Goal: Find specific page/section: Find specific page/section

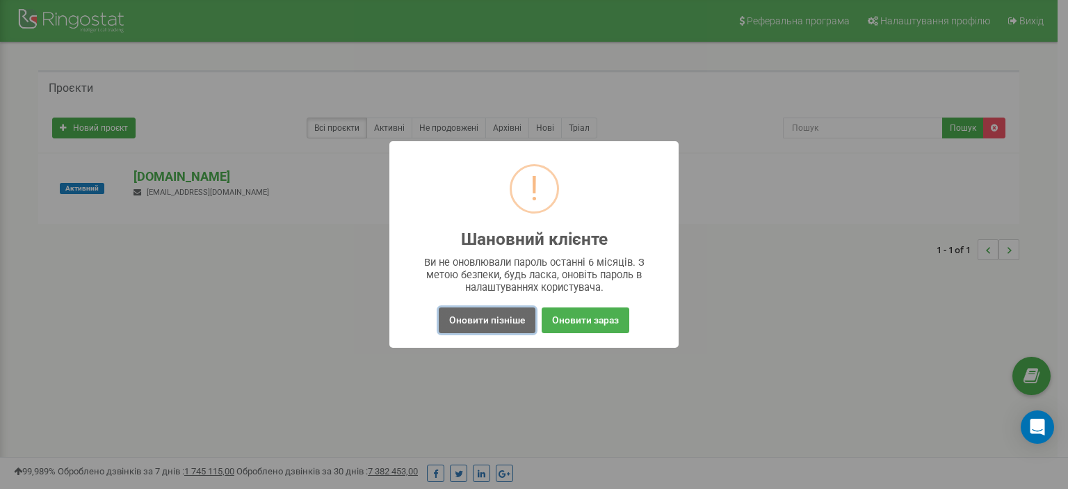
click at [493, 322] on button "Оновити пізніше" at bounding box center [487, 320] width 97 height 26
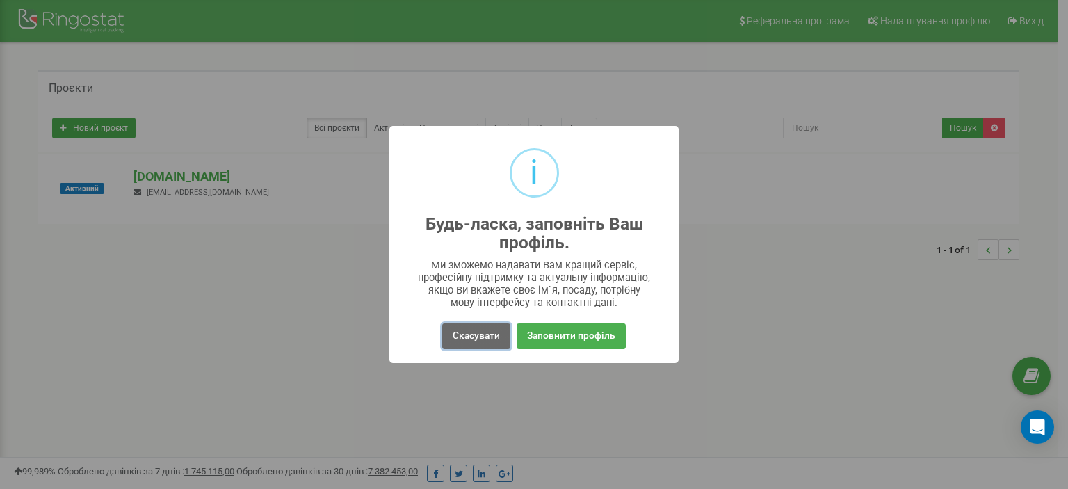
click at [482, 337] on button "Скасувати" at bounding box center [476, 336] width 68 height 26
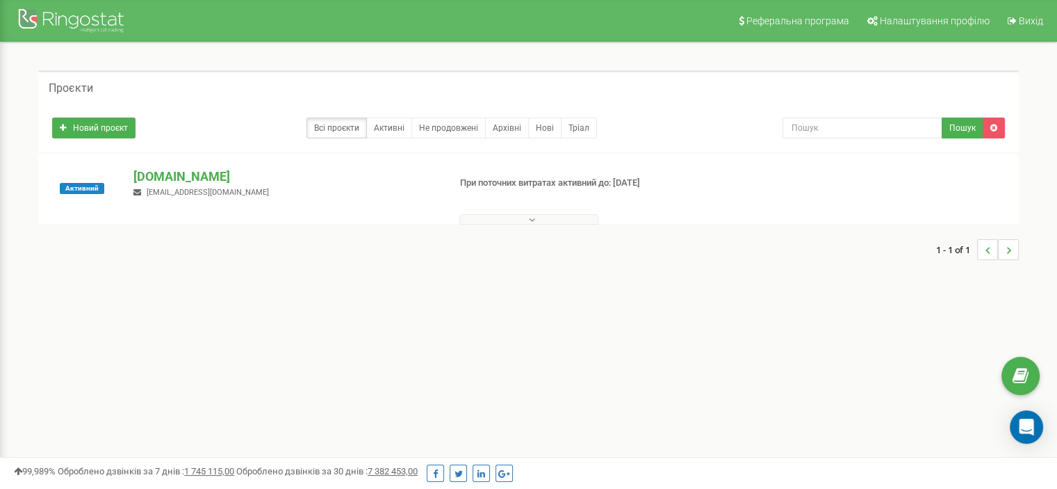
click at [526, 221] on button at bounding box center [529, 219] width 139 height 10
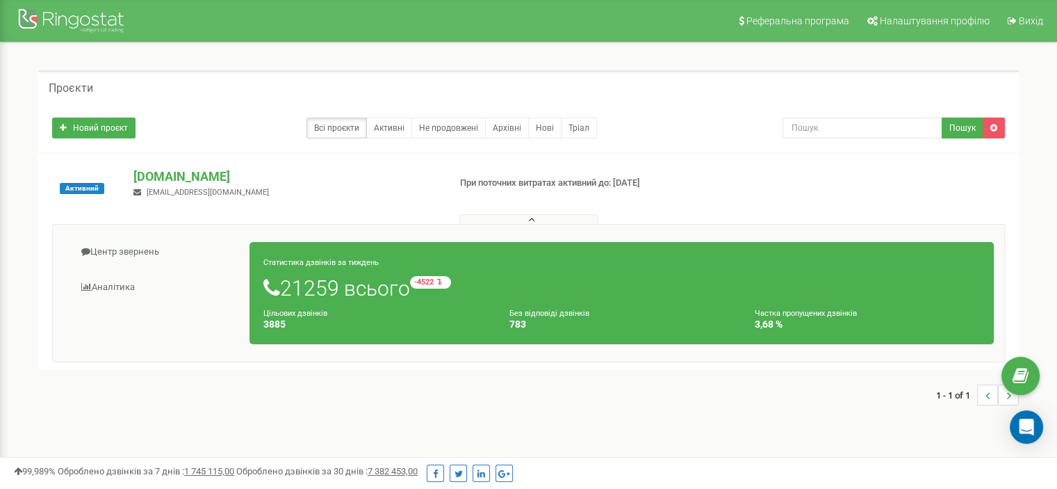
scroll to position [139, 0]
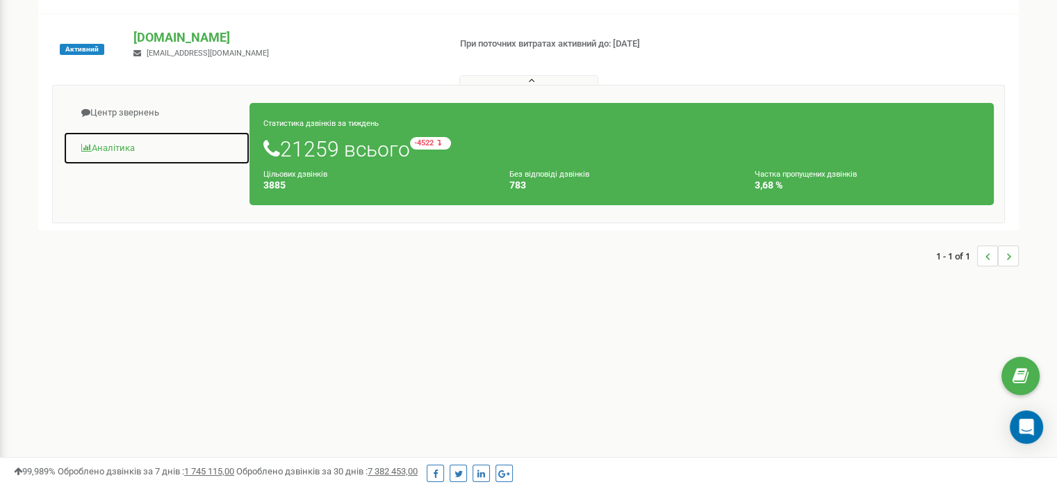
click at [108, 145] on link "Аналiтика" at bounding box center [156, 148] width 187 height 34
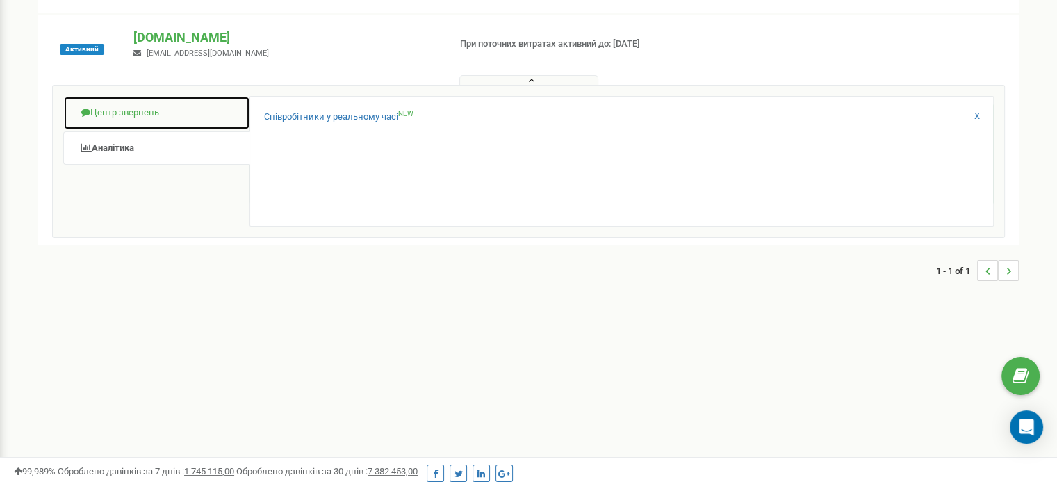
click at [131, 111] on link "Центр звернень" at bounding box center [156, 113] width 187 height 34
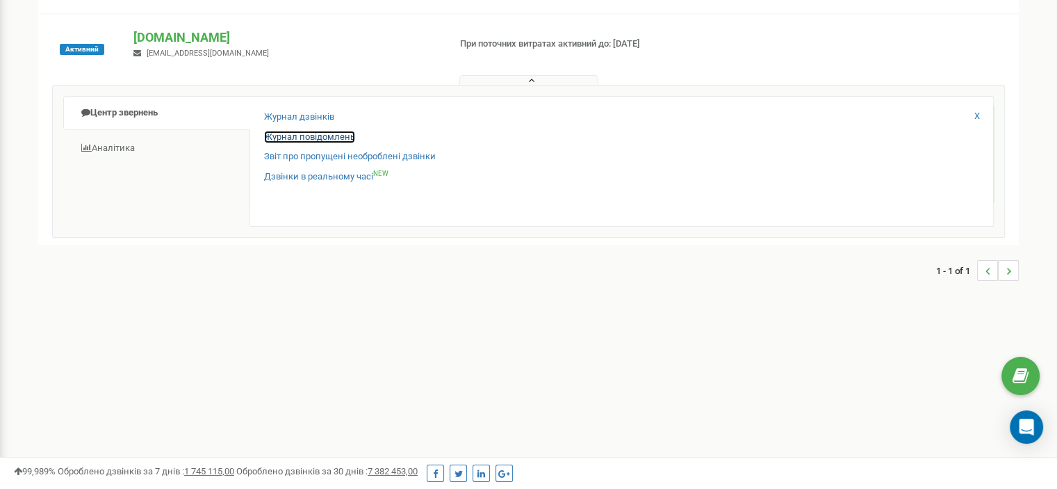
click at [314, 134] on link "Журнал повідомлень" at bounding box center [309, 137] width 91 height 13
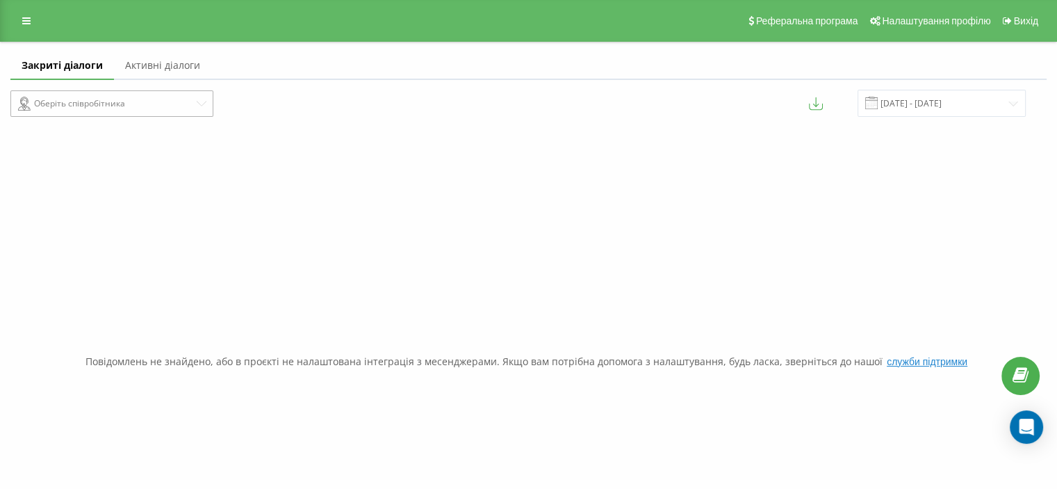
click at [149, 105] on div "Оберіть співробітника" at bounding box center [106, 103] width 177 height 17
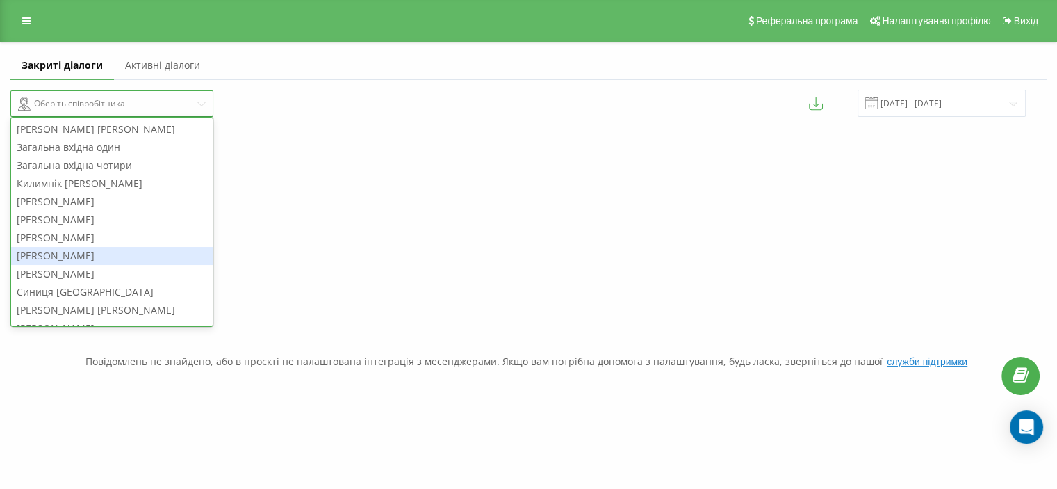
click at [97, 254] on div "Богомолова Олена" at bounding box center [112, 256] width 202 height 18
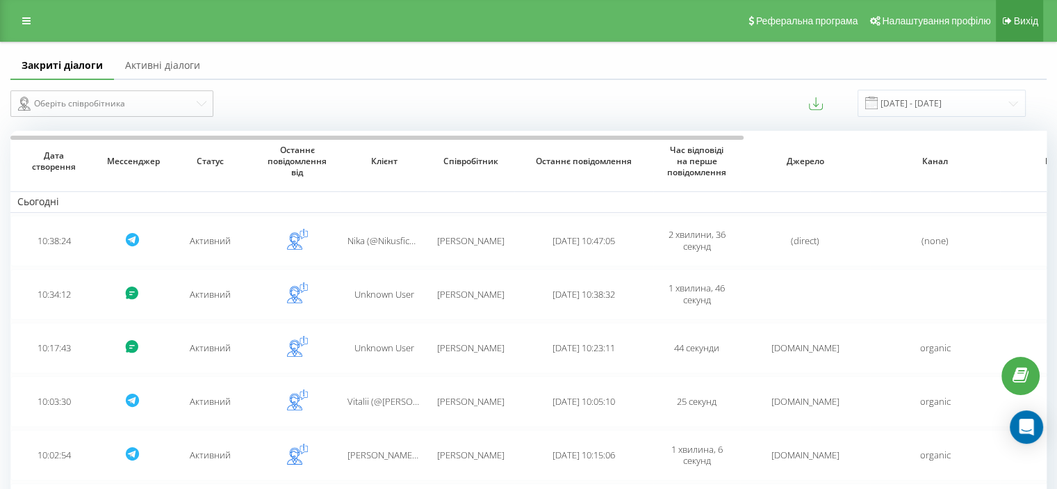
click at [1027, 24] on span "Вихід" at bounding box center [1026, 20] width 24 height 11
